Goal: Task Accomplishment & Management: Use online tool/utility

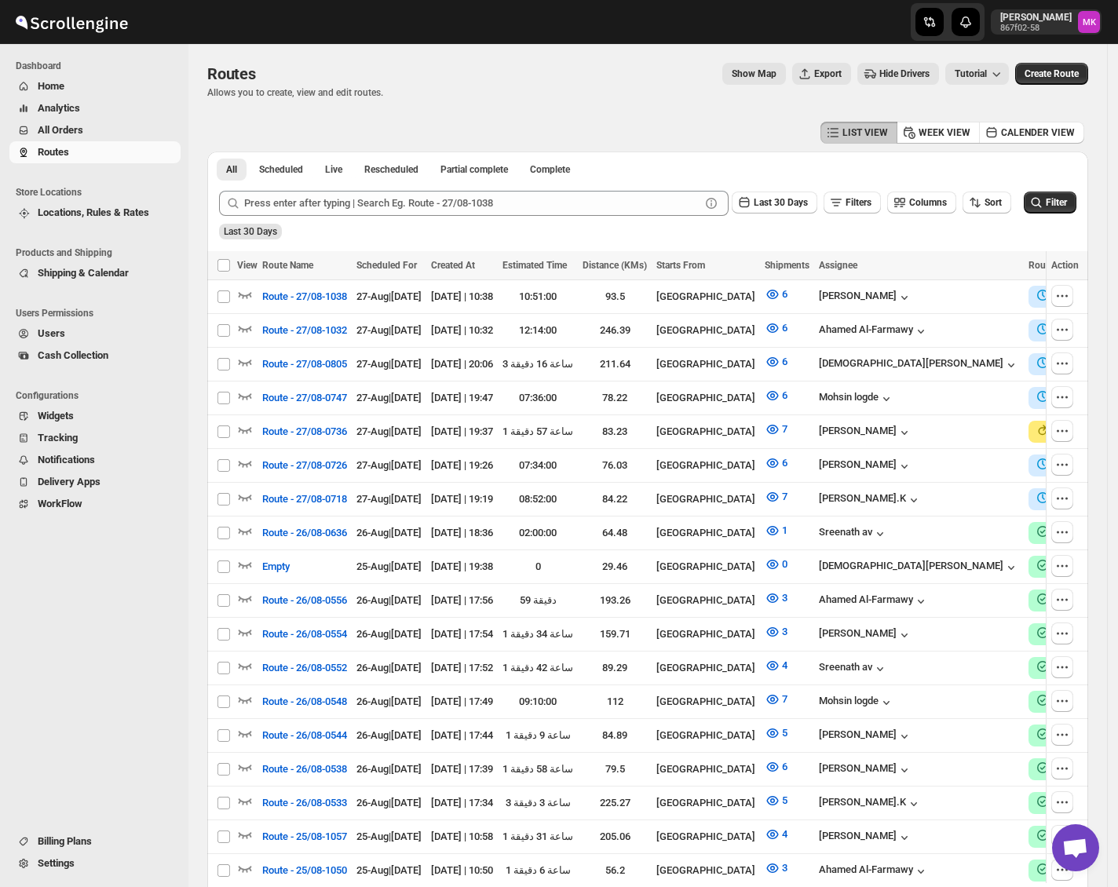
click at [55, 140] on button "All Orders" at bounding box center [94, 130] width 171 height 22
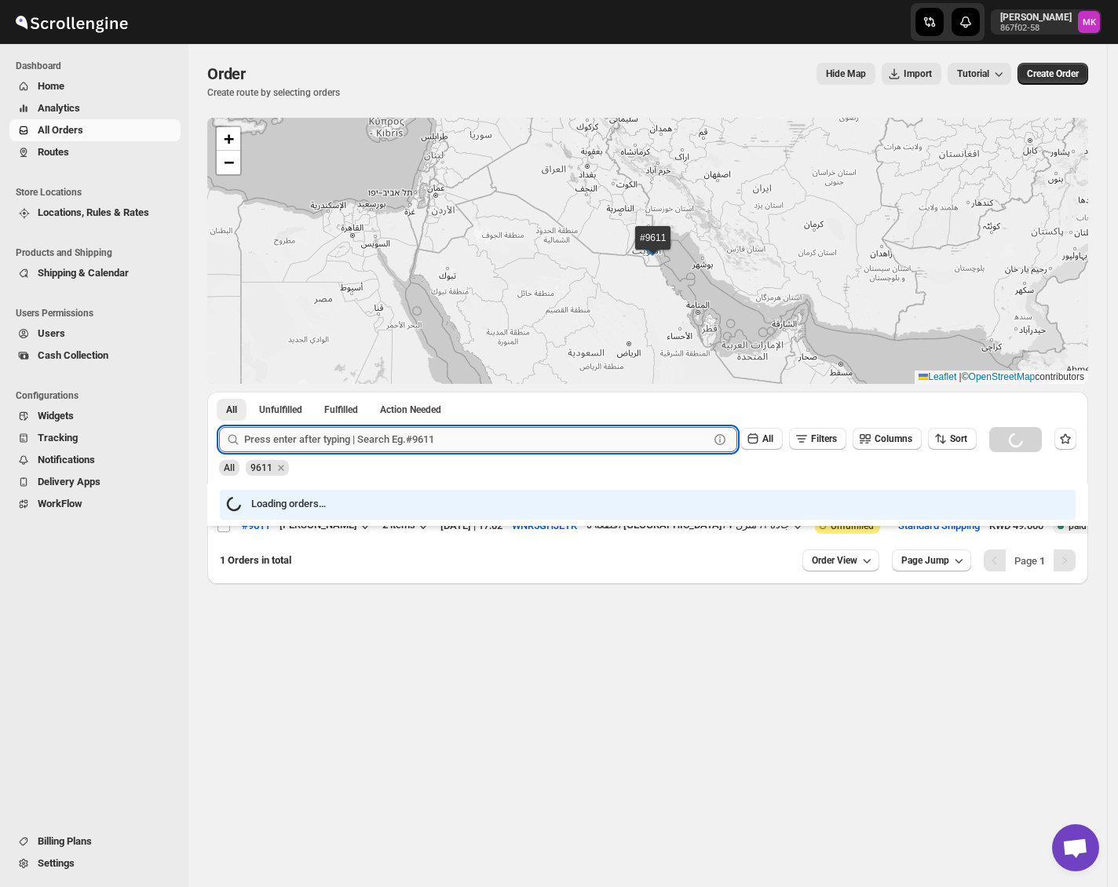
click at [343, 433] on input "text" at bounding box center [476, 439] width 465 height 25
paste input "9759"
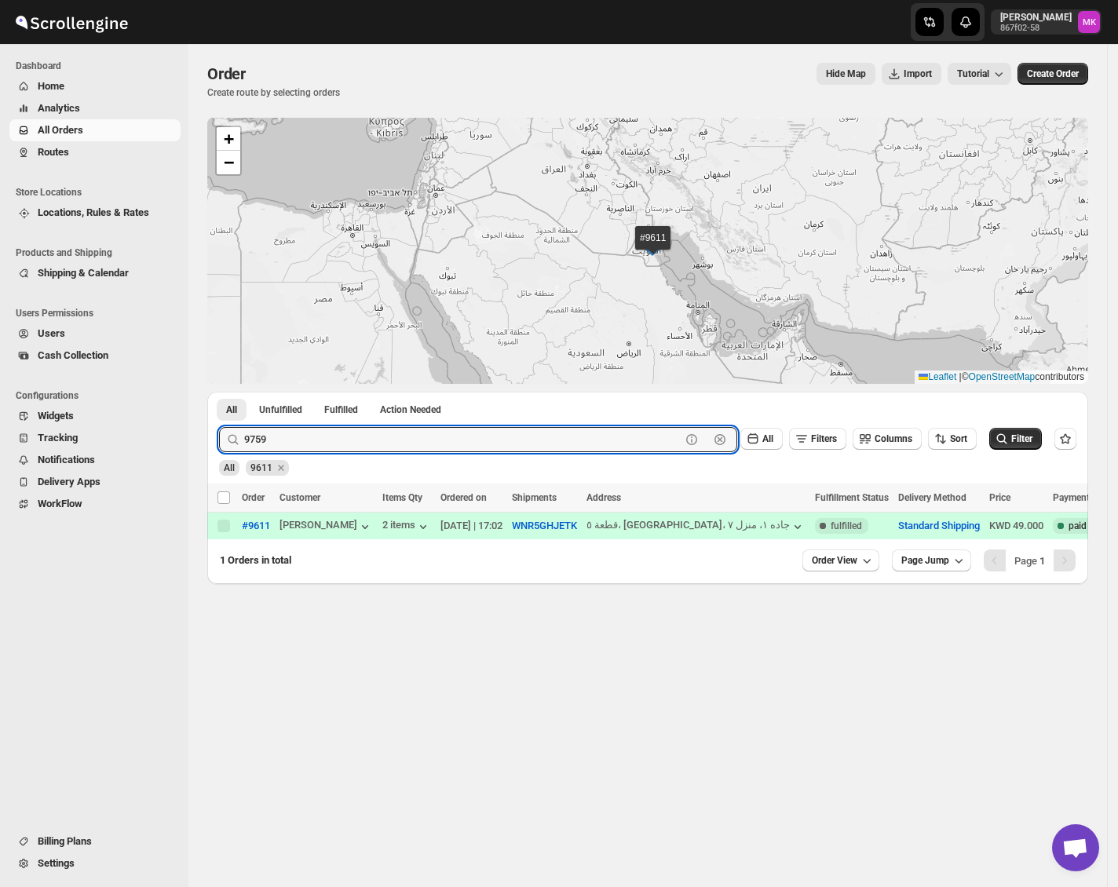
type input "9759"
click at [219, 392] on button "Submit" at bounding box center [241, 400] width 45 height 16
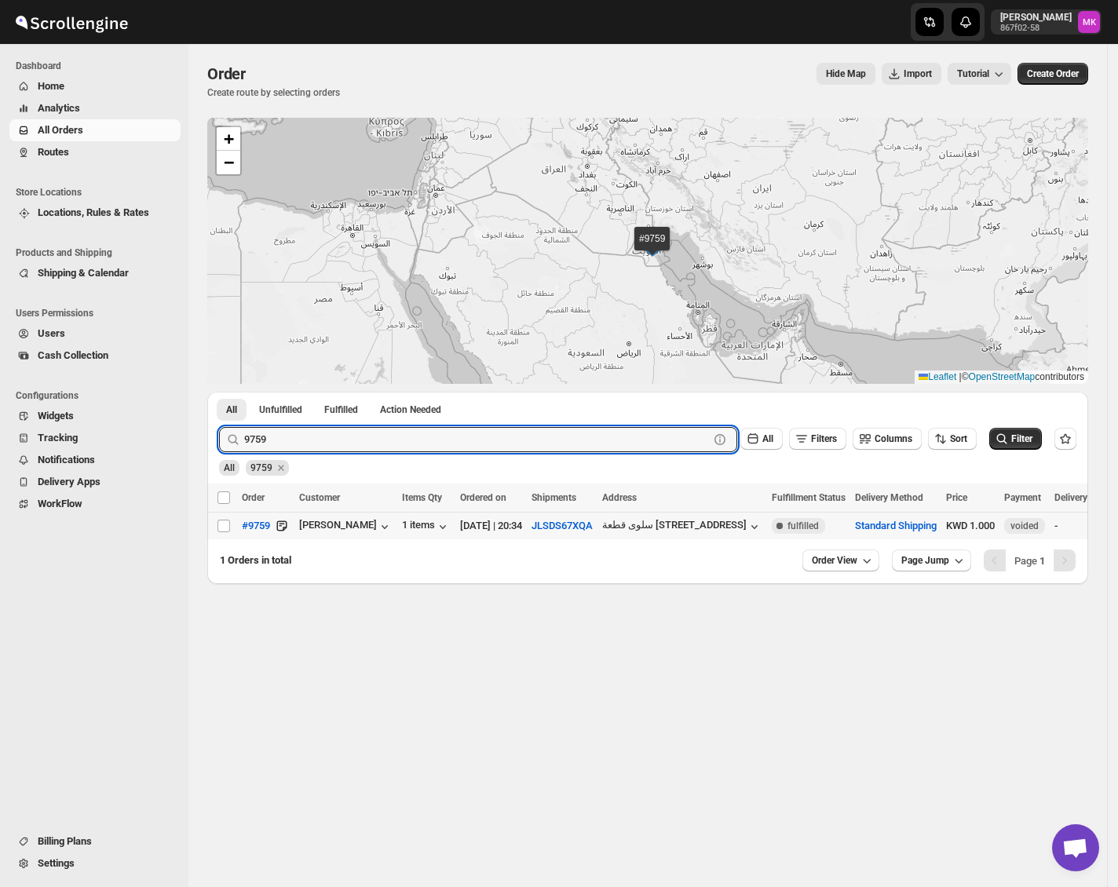
click at [226, 526] on input "Select order" at bounding box center [223, 526] width 13 height 13
checkbox input "true"
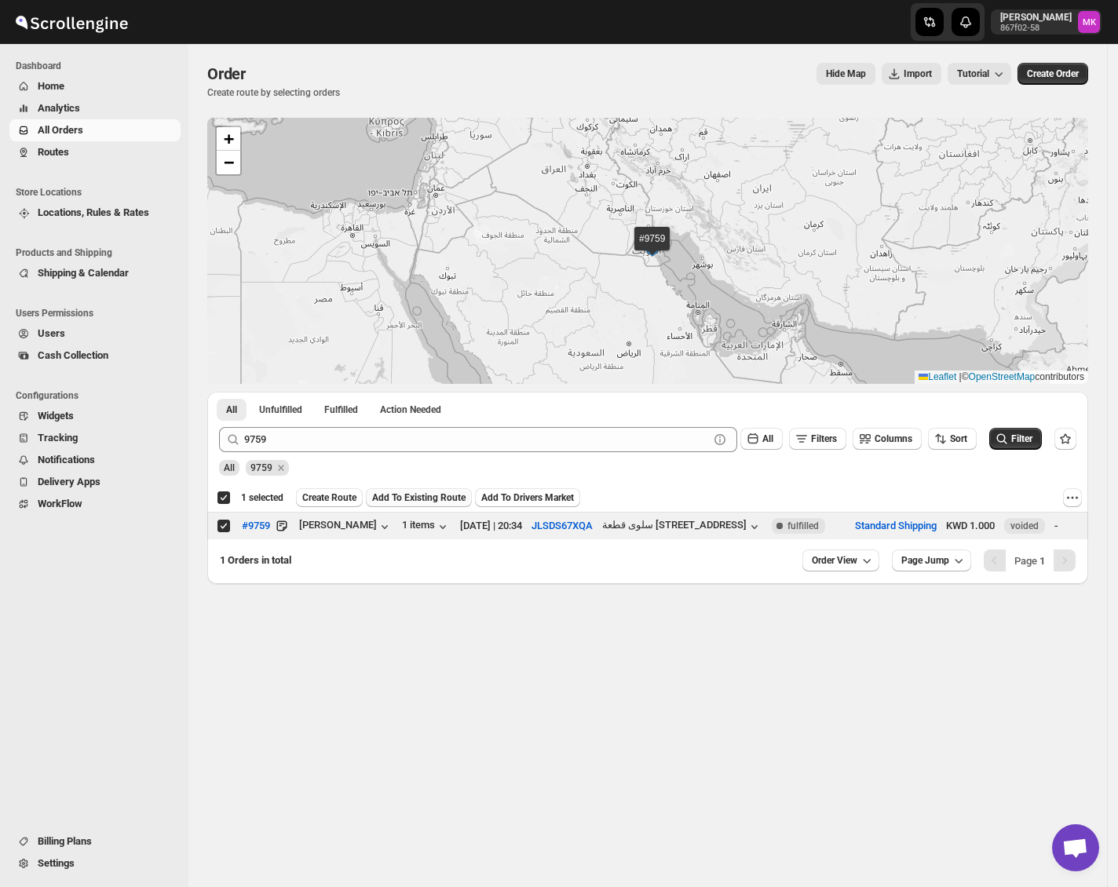
click at [388, 496] on span "Add To Existing Route" at bounding box center [418, 497] width 93 height 13
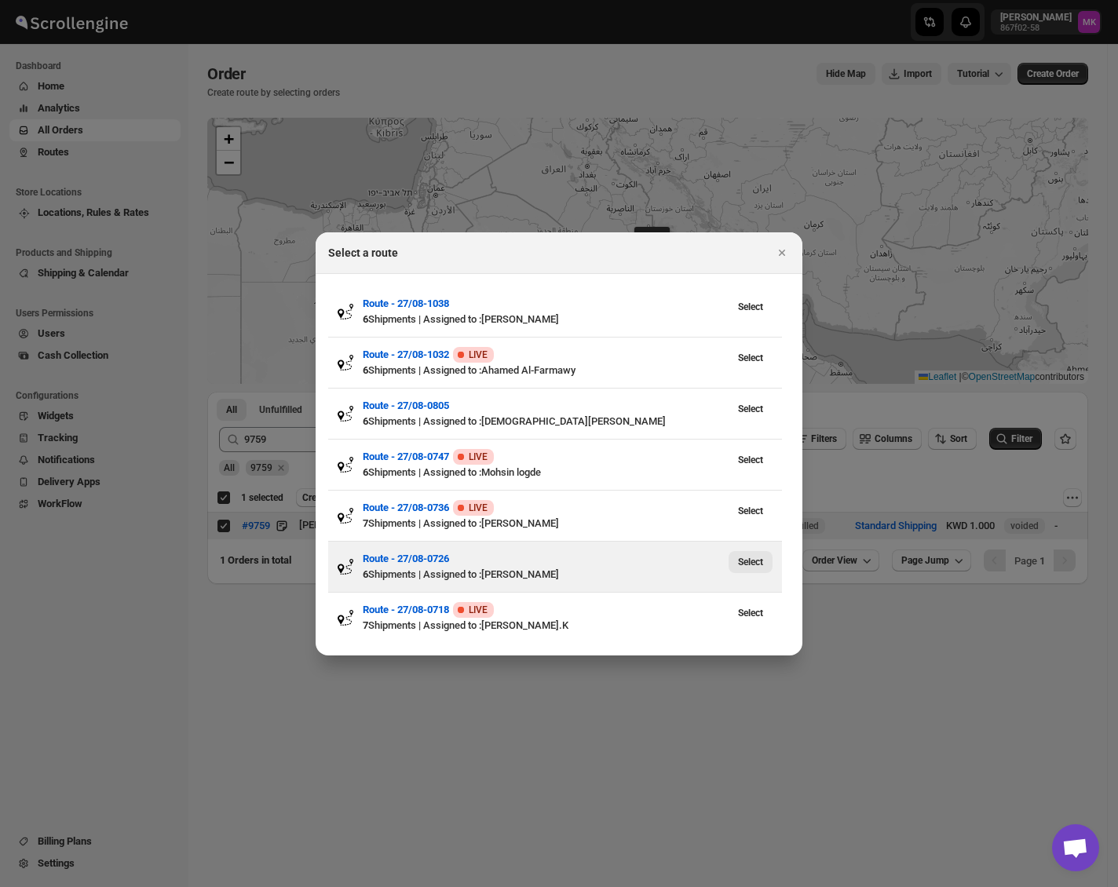
click at [758, 568] on span "Select" at bounding box center [750, 562] width 25 height 13
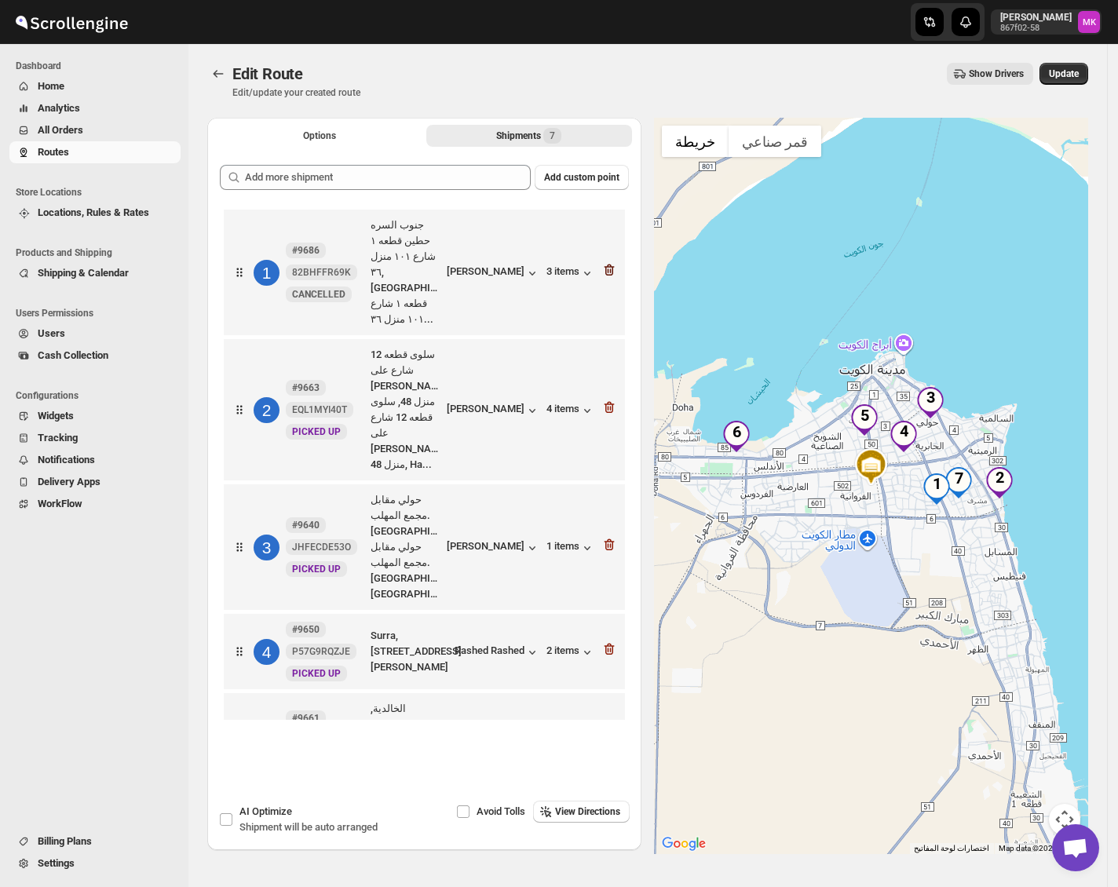
click at [604, 265] on icon "button" at bounding box center [609, 271] width 10 height 12
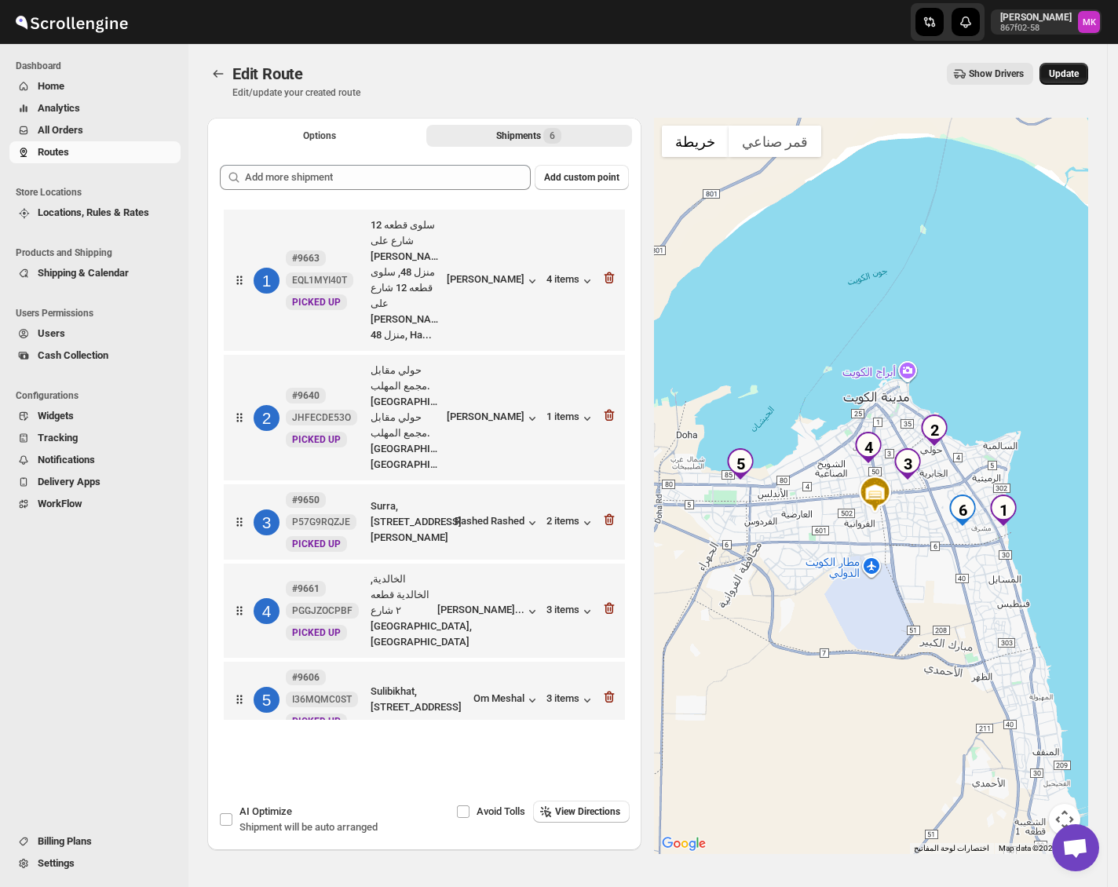
click at [1071, 79] on span "Update" at bounding box center [1064, 74] width 30 height 13
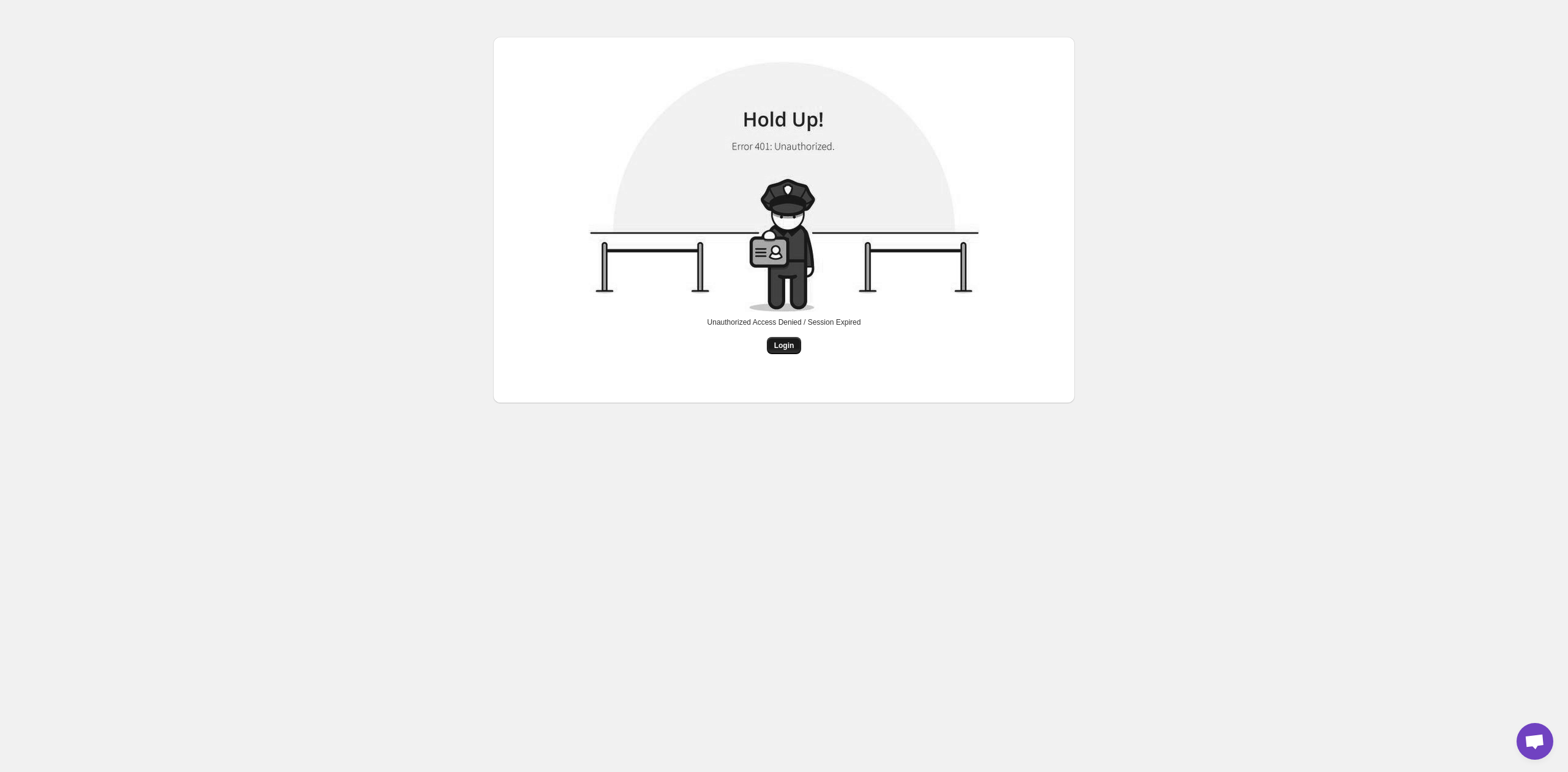
click at [780, 342] on span "Login" at bounding box center [784, 345] width 20 height 10
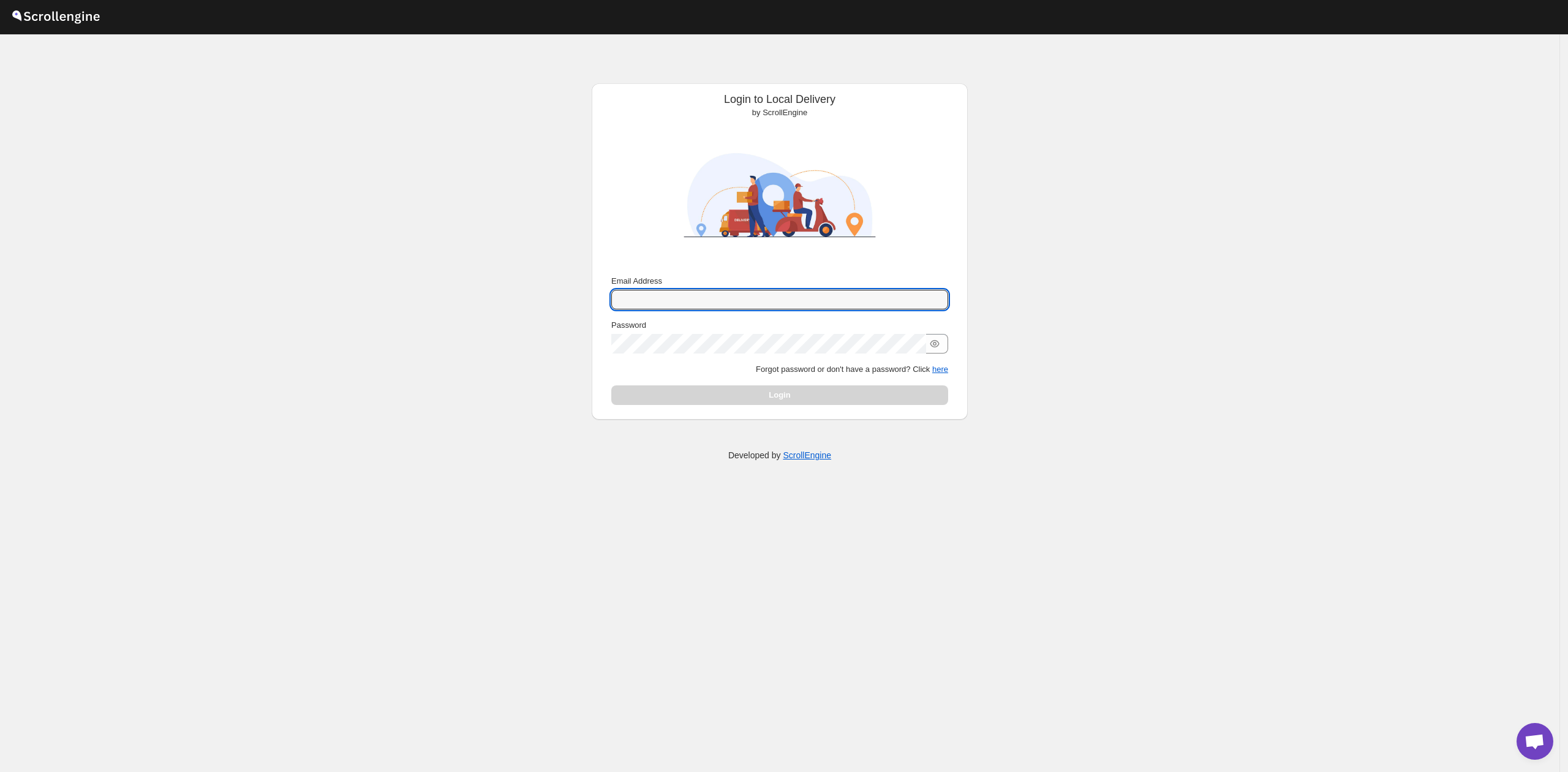
type input "mostafa.khalifa799@gmail.com"
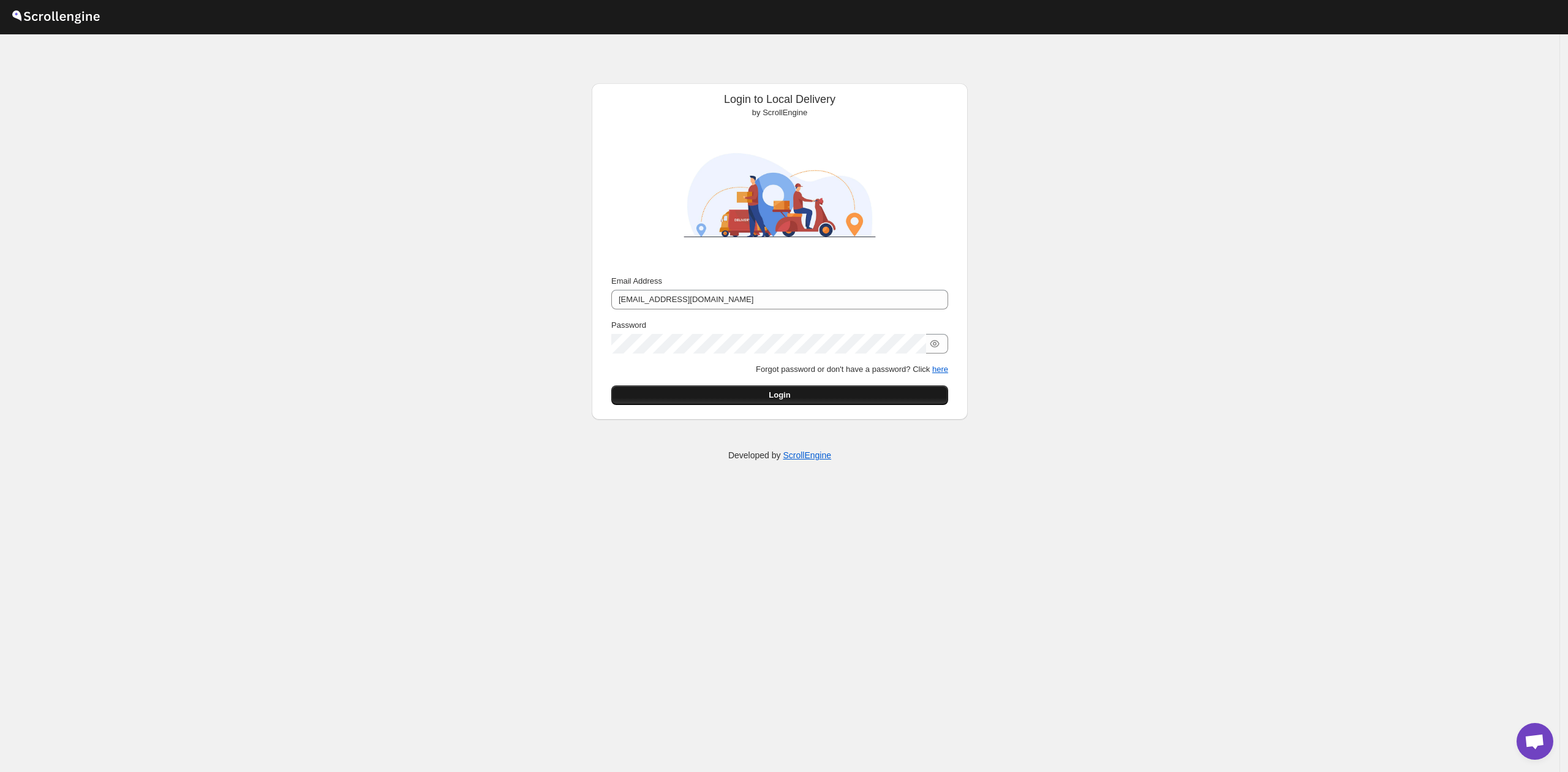
click at [728, 395] on button "Login" at bounding box center [779, 395] width 337 height 20
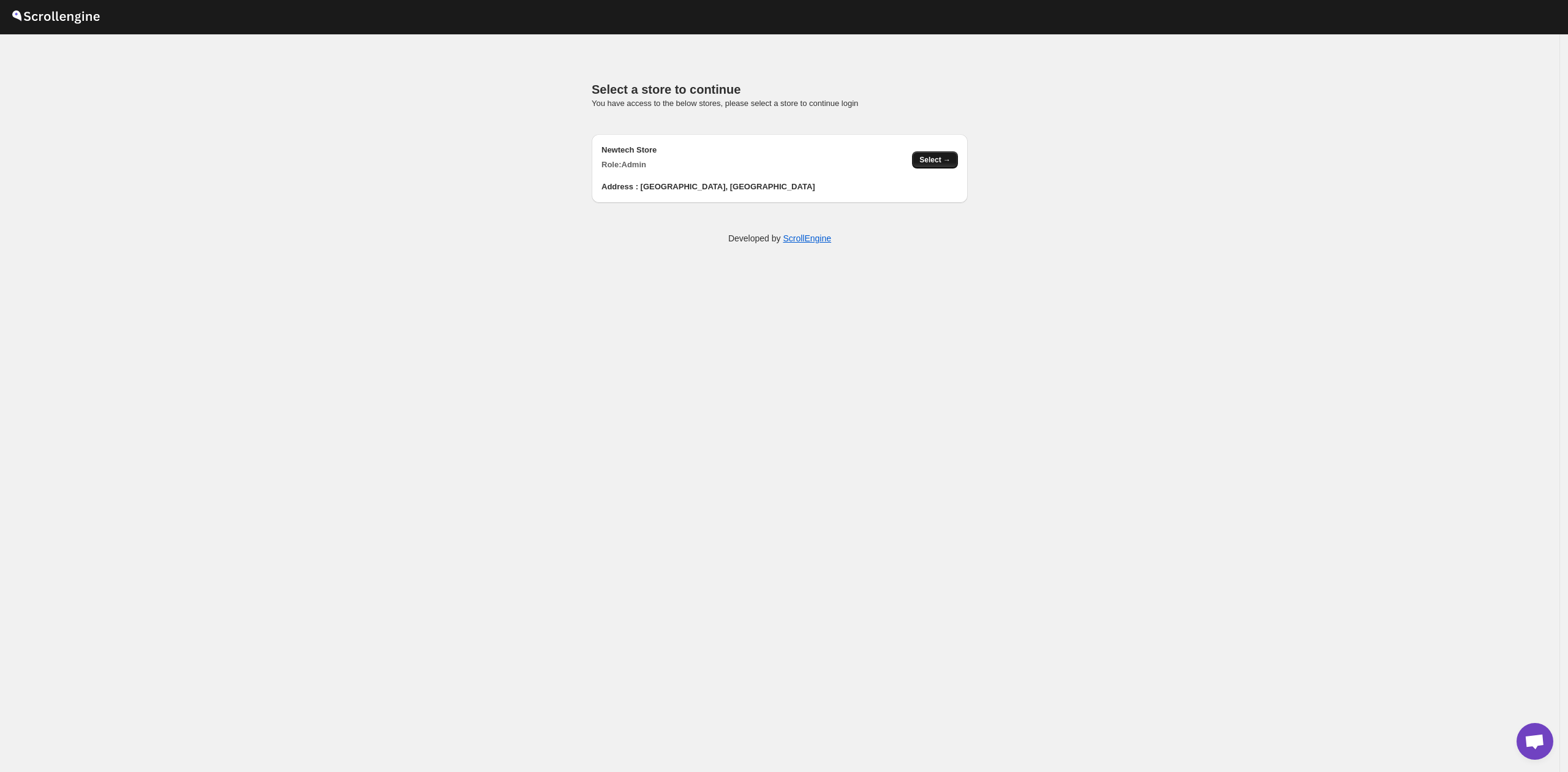
click at [936, 152] on button "Select →" at bounding box center [935, 160] width 46 height 17
